Goal: Find contact information: Find contact information

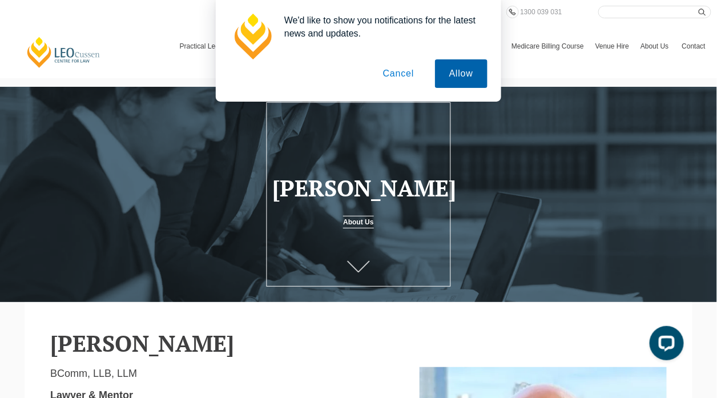
click at [461, 78] on button "Allow" at bounding box center [461, 73] width 52 height 29
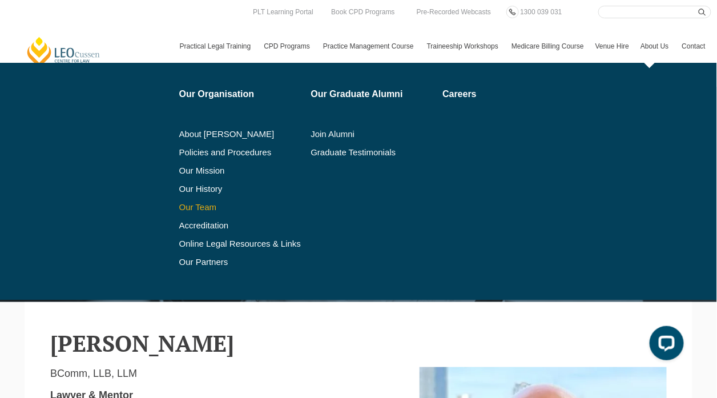
click at [201, 207] on link "Our Team" at bounding box center [241, 207] width 124 height 9
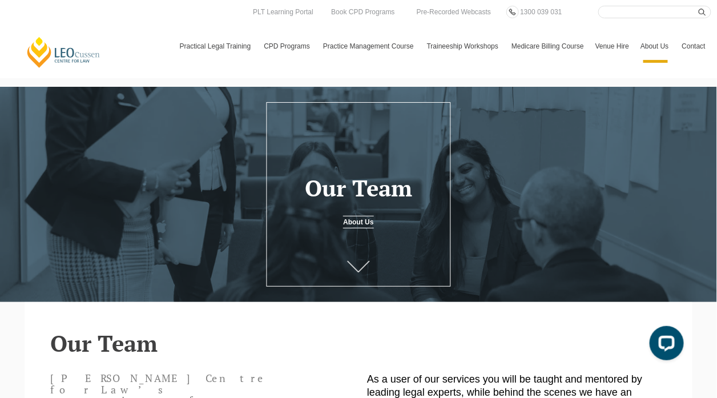
click at [691, 47] on link "Contact" at bounding box center [693, 46] width 35 height 33
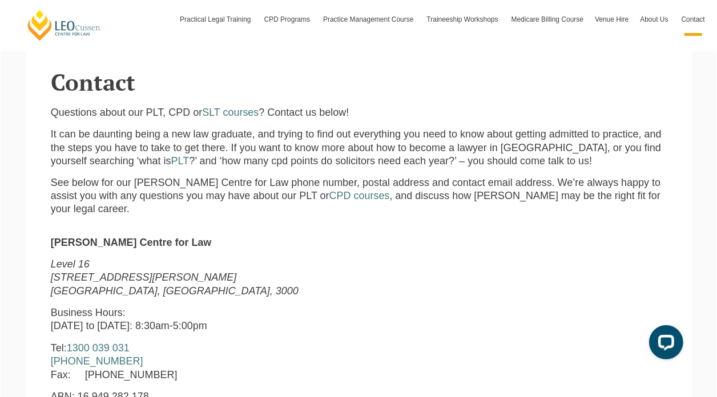
scroll to position [262, 0]
